Goal: Check status: Check status

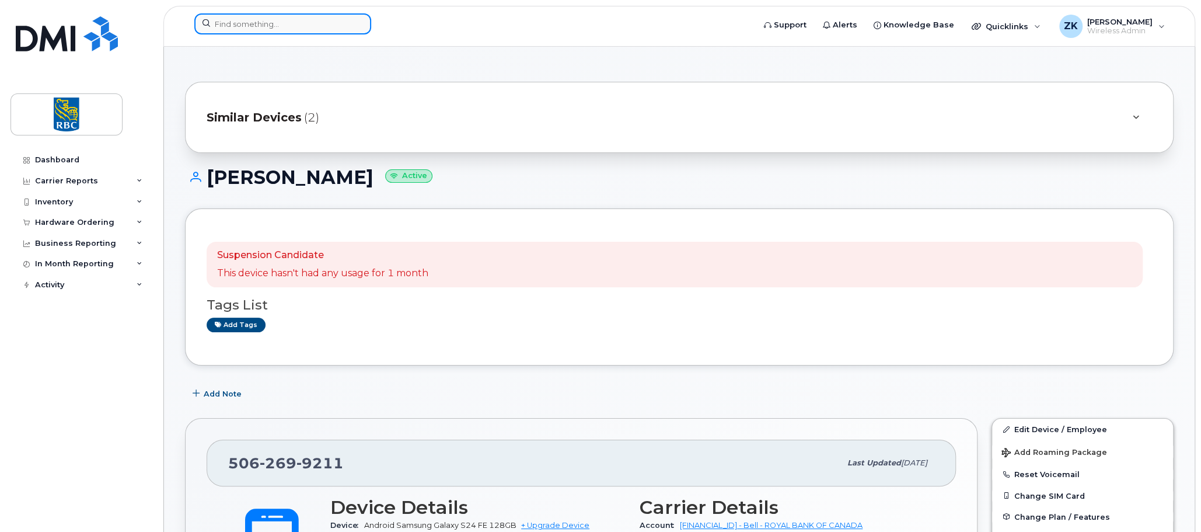
click at [243, 25] on input at bounding box center [282, 23] width 177 height 21
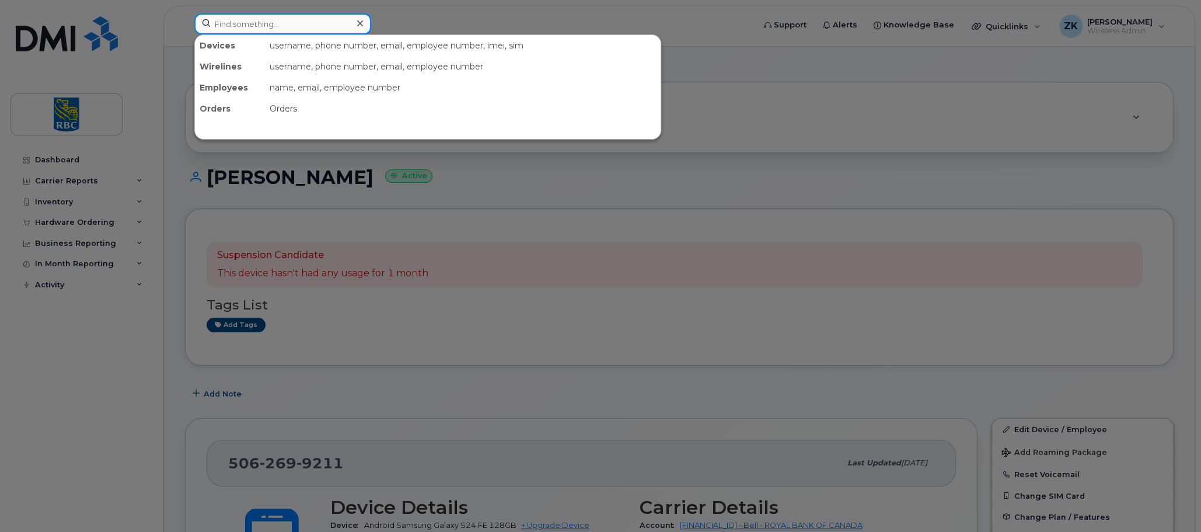
paste input "[PHONE_NUMBER]"
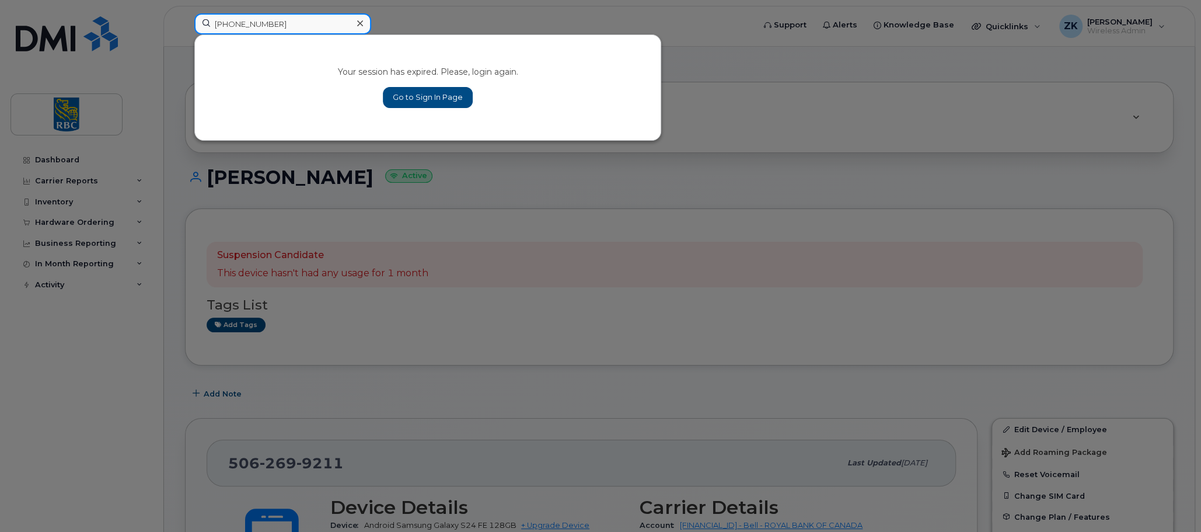
type input "[PHONE_NUMBER]"
click at [436, 96] on link "Go to Sign In Page" at bounding box center [428, 97] width 90 height 21
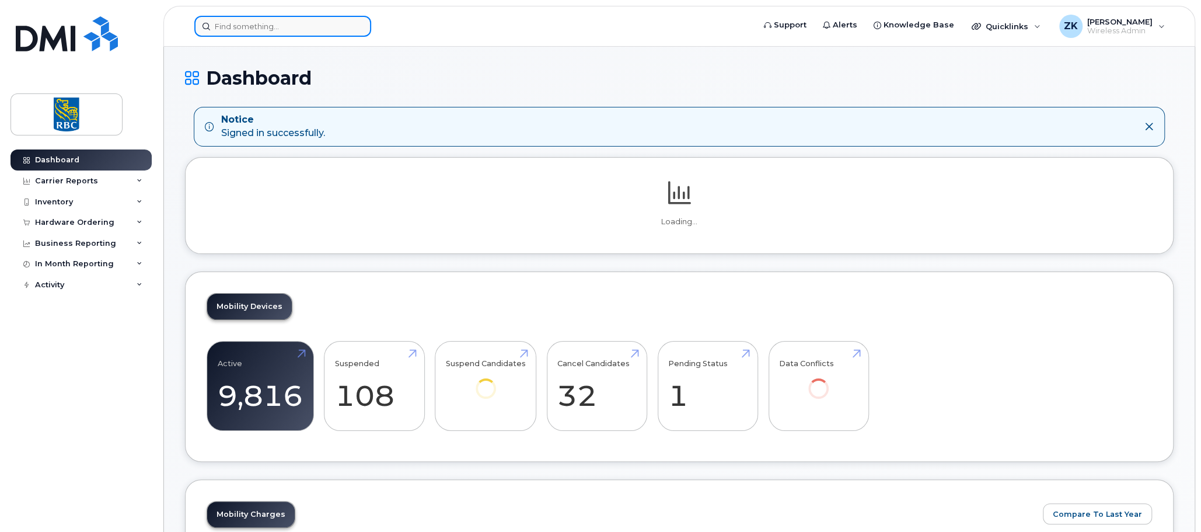
drag, startPoint x: 248, startPoint y: 25, endPoint x: 254, endPoint y: 25, distance: 6.4
click at [248, 25] on input at bounding box center [282, 26] width 177 height 21
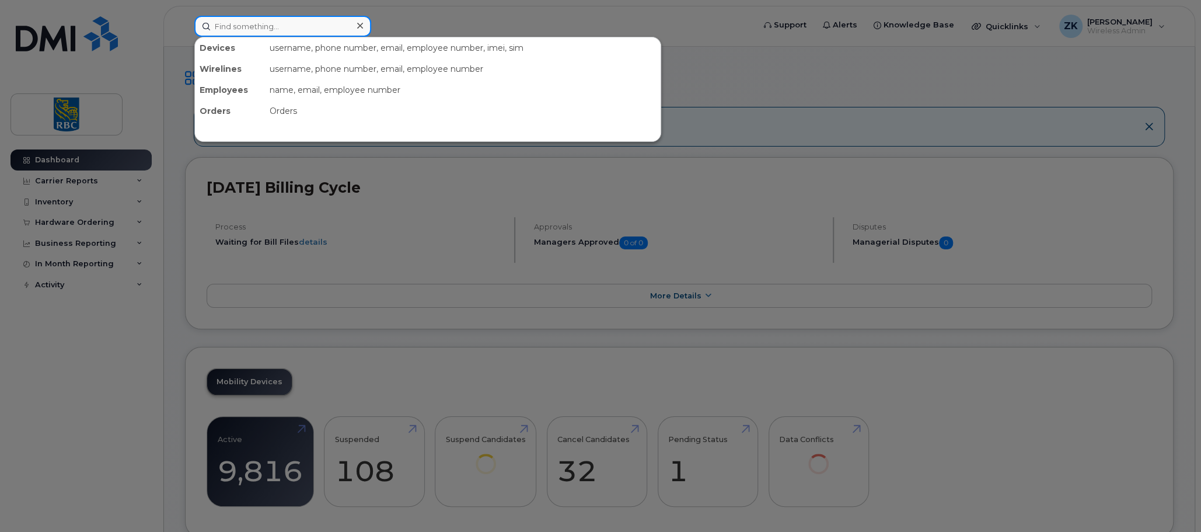
paste input "438-270-8237"
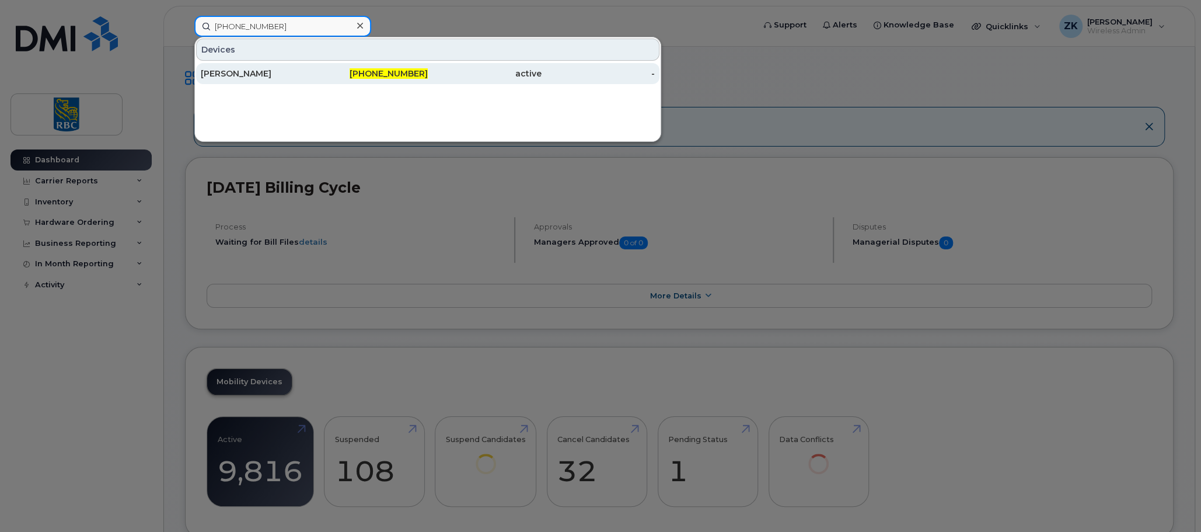
type input "438-270-8237"
drag, startPoint x: 400, startPoint y: 70, endPoint x: 409, endPoint y: 70, distance: 8.8
click at [400, 70] on span "438-270-8237" at bounding box center [389, 73] width 78 height 11
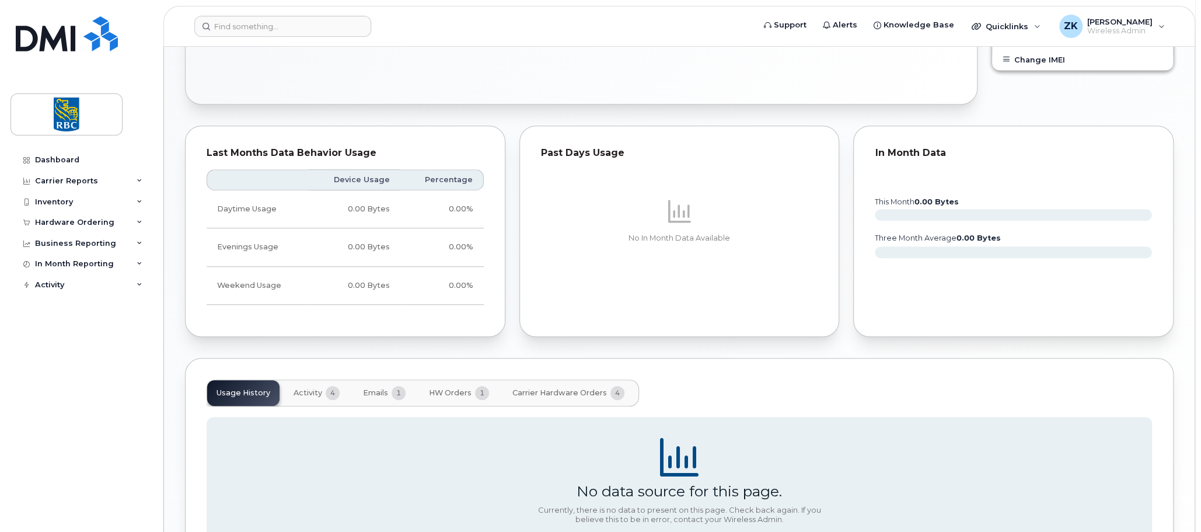
scroll to position [446, 0]
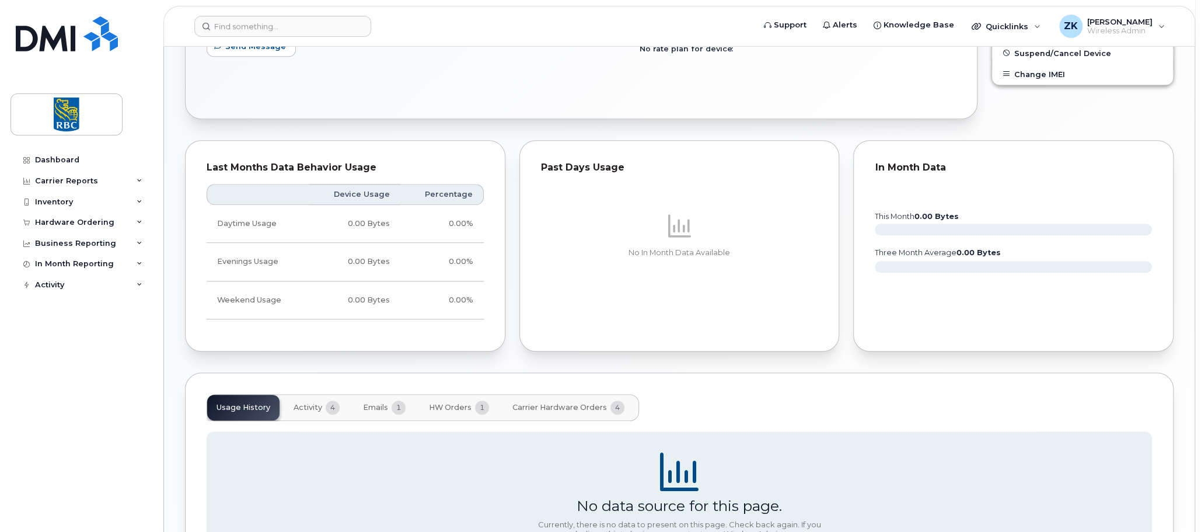
click at [303, 403] on span "Activity" at bounding box center [308, 407] width 29 height 9
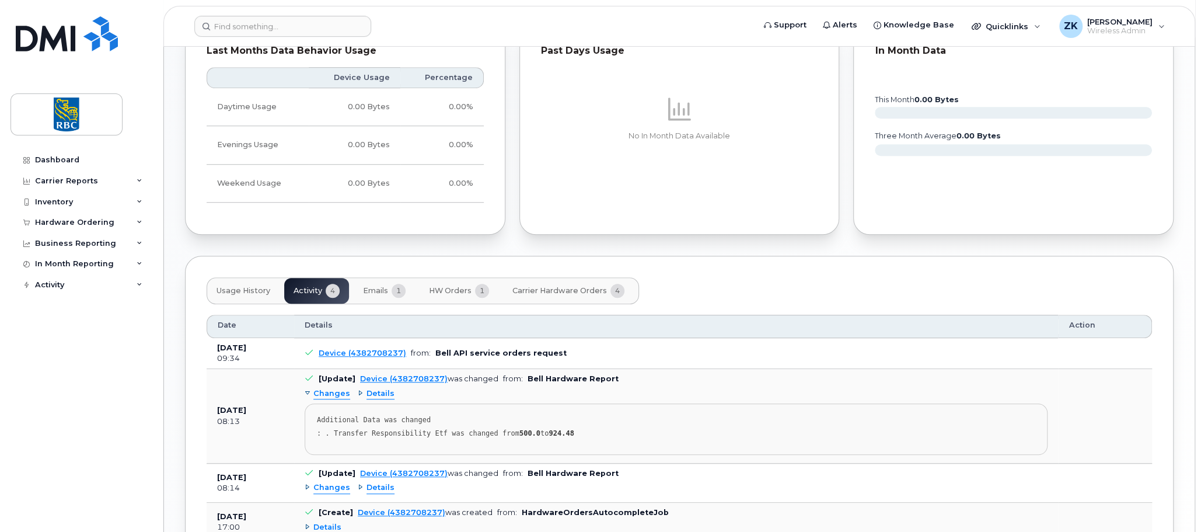
scroll to position [504, 0]
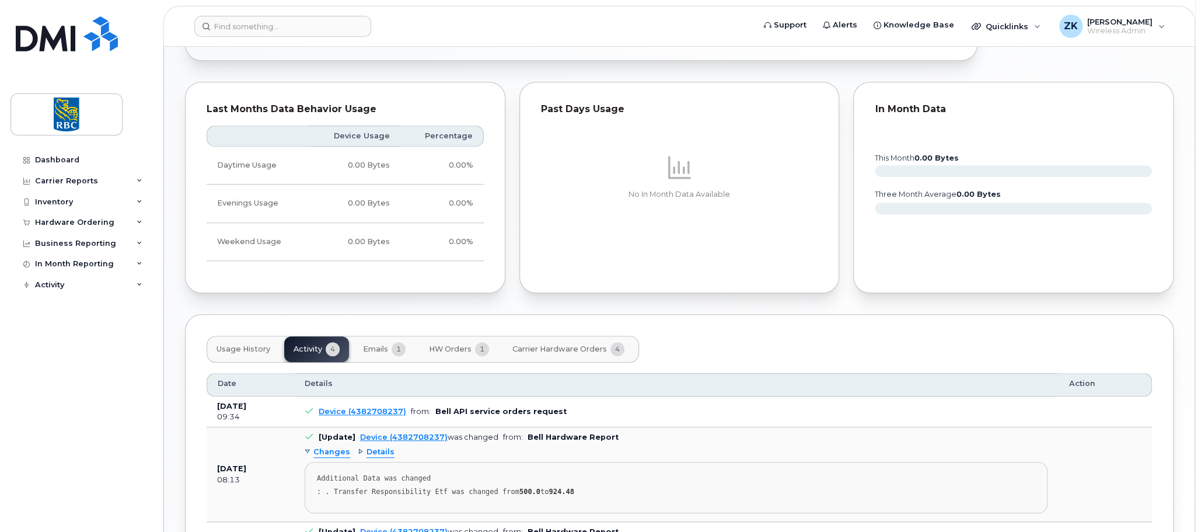
click at [250, 347] on span "Usage History" at bounding box center [244, 348] width 54 height 9
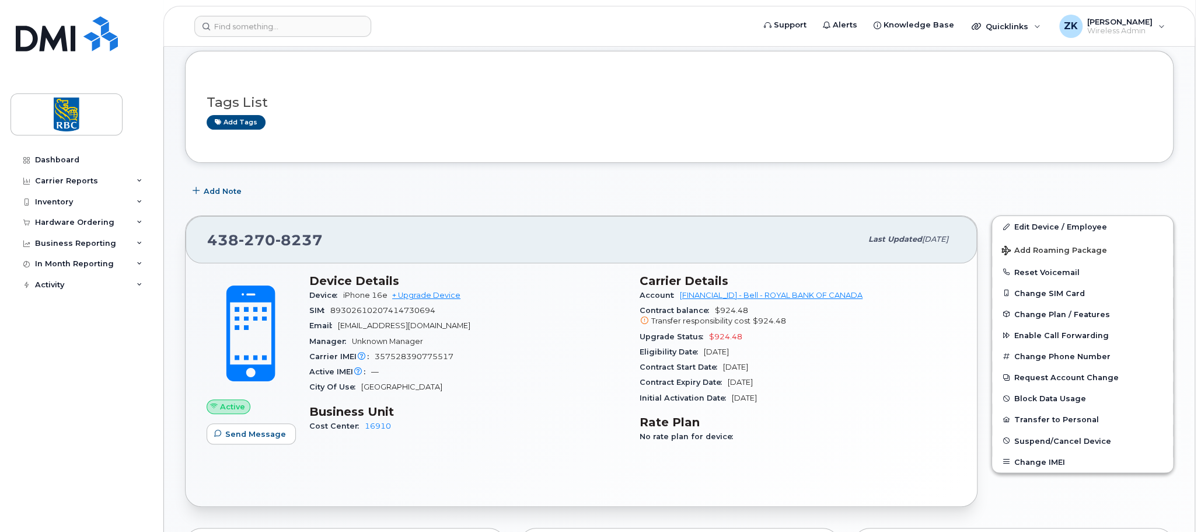
scroll to position [0, 0]
